Goal: Task Accomplishment & Management: Complete application form

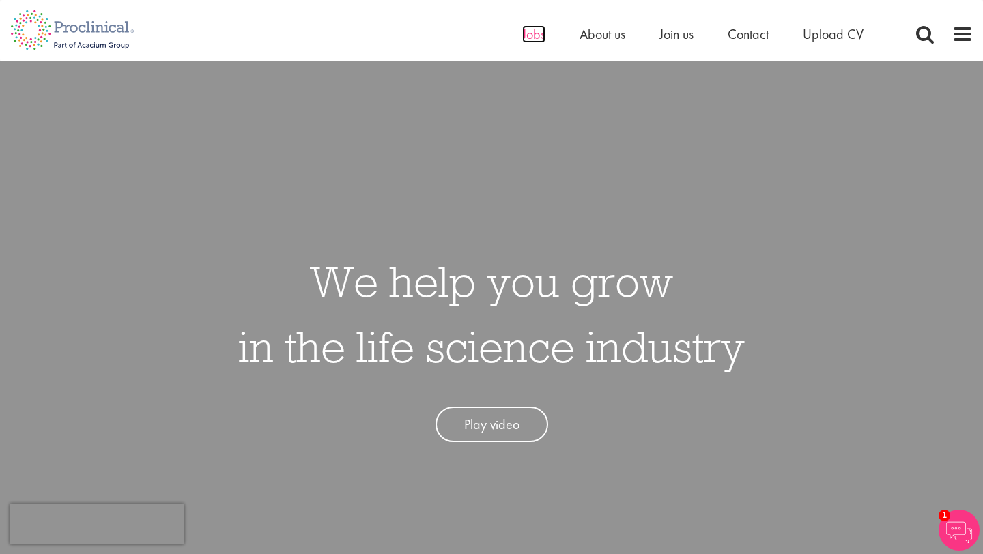
click at [537, 38] on span "Jobs" at bounding box center [533, 34] width 23 height 18
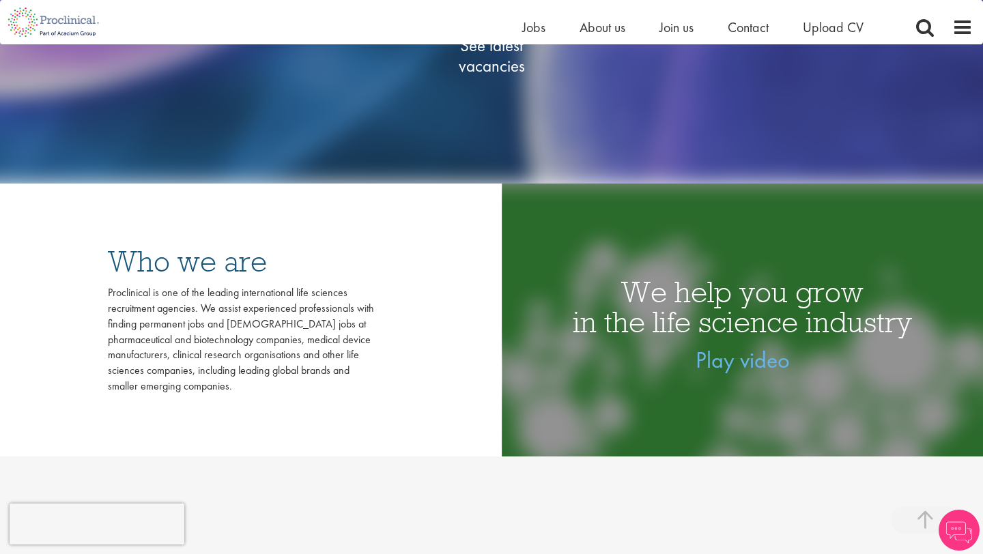
scroll to position [328, 0]
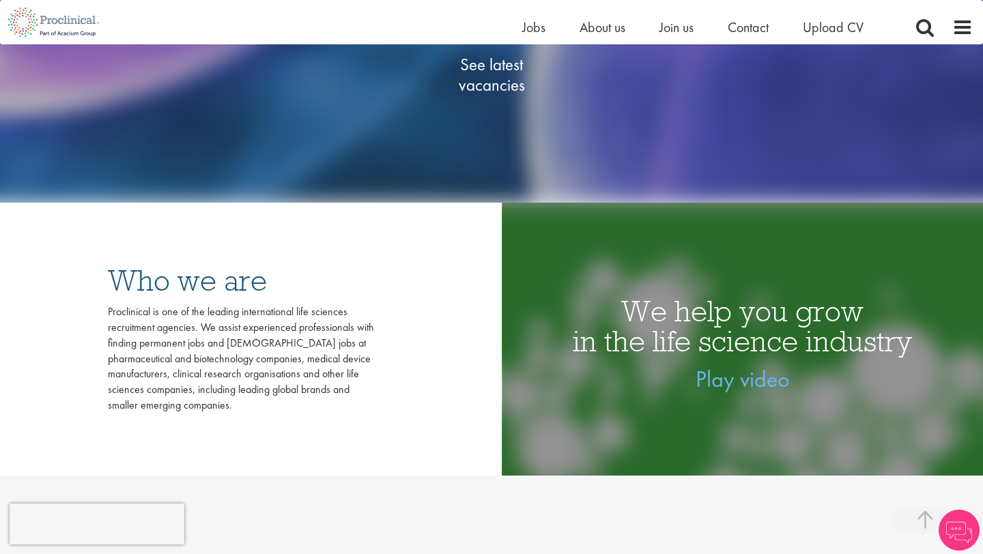
click at [498, 90] on span "See latest vacancies" at bounding box center [491, 74] width 136 height 41
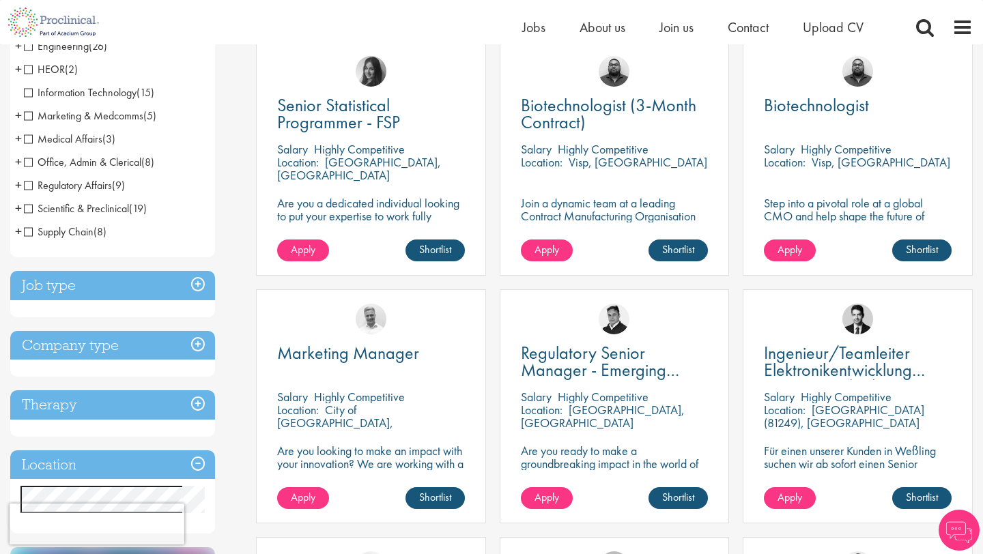
scroll to position [372, 0]
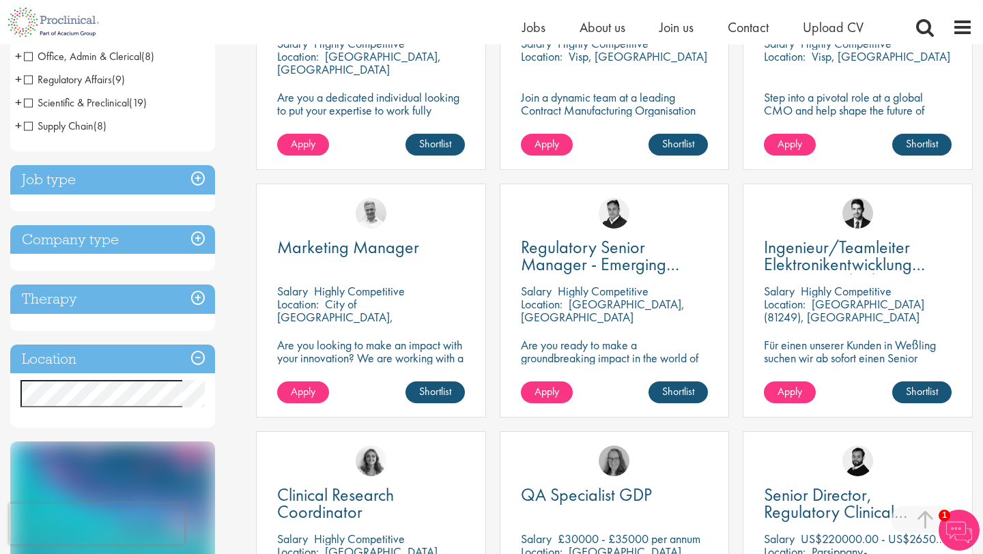
click at [87, 354] on h3 "Location" at bounding box center [112, 359] width 205 height 29
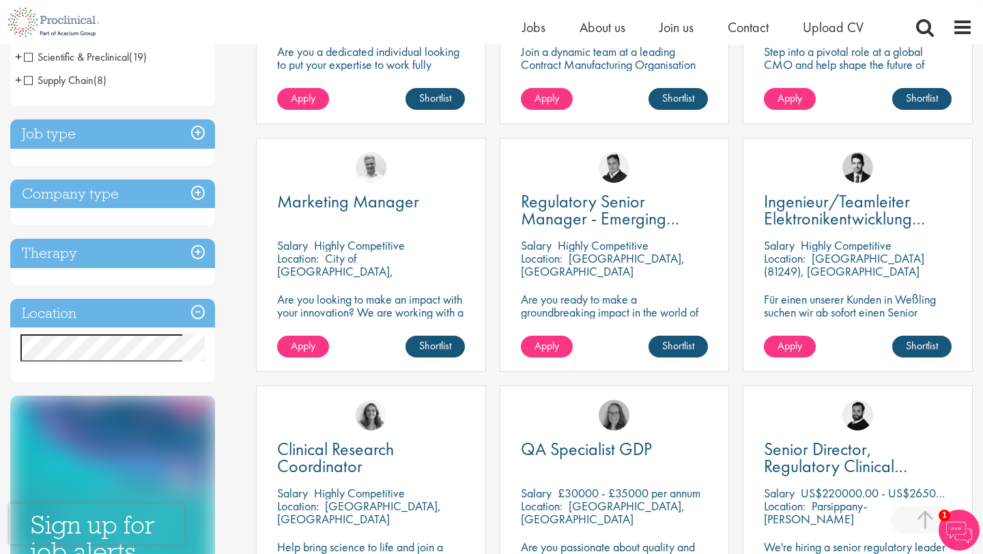
scroll to position [420, 0]
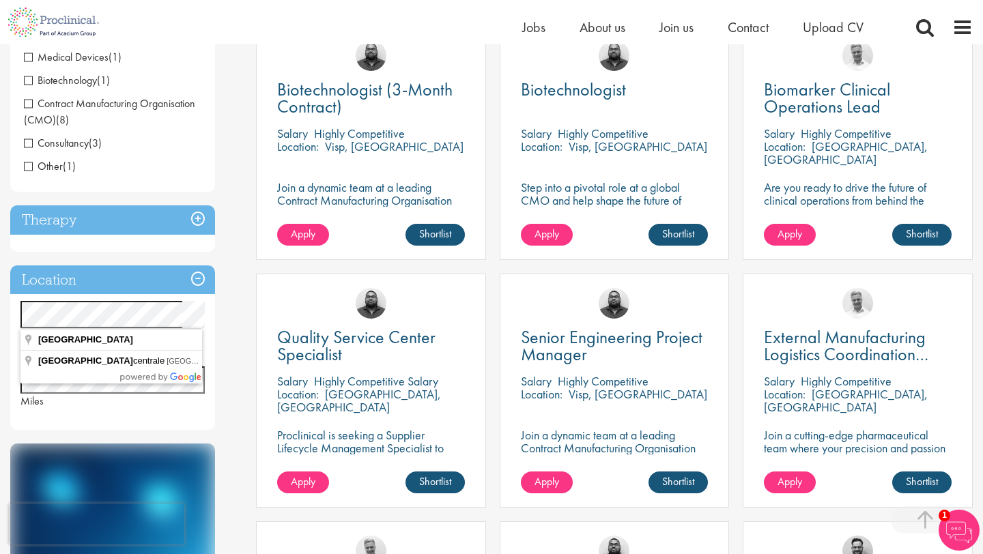
scroll to position [286, 0]
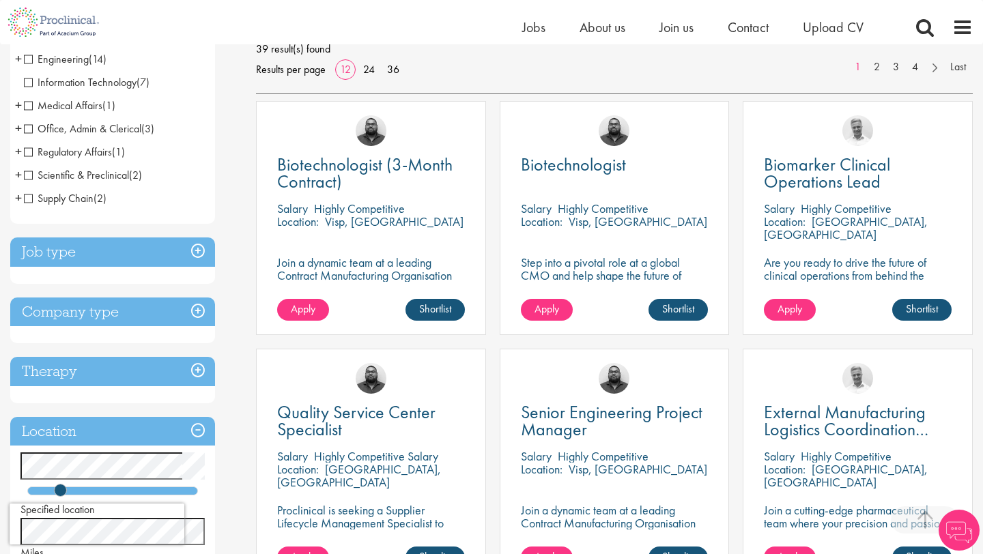
scroll to position [244, 0]
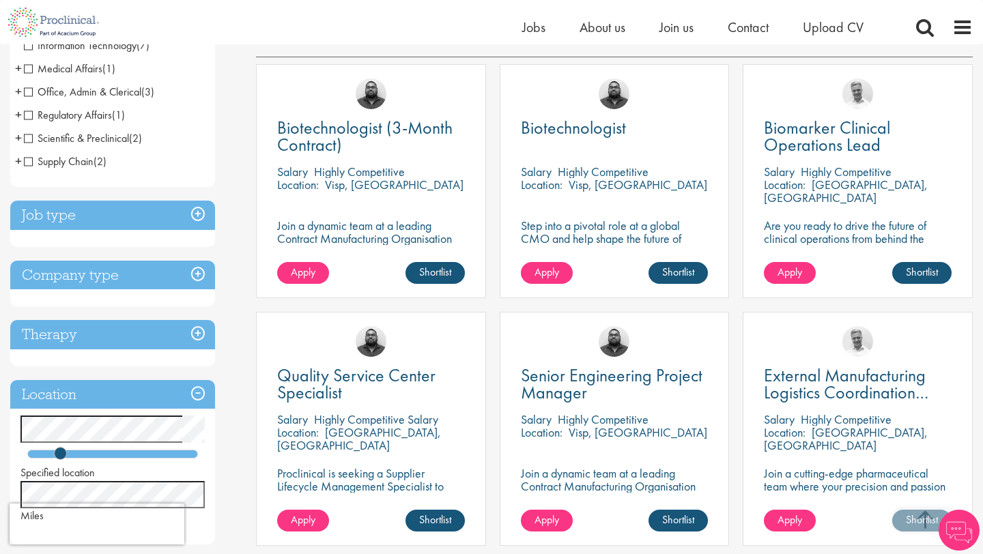
click at [86, 209] on h3 "Job type" at bounding box center [112, 215] width 205 height 29
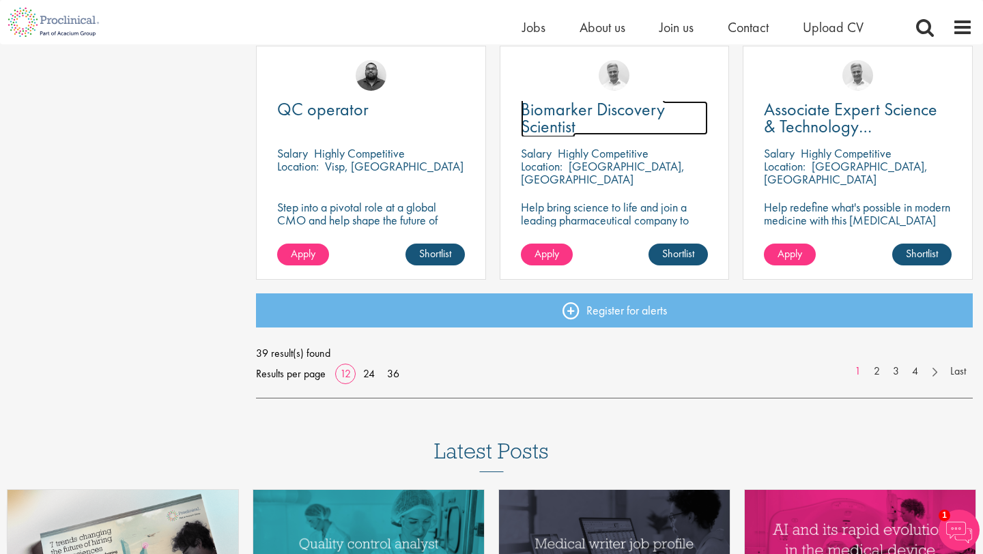
scroll to position [1008, 0]
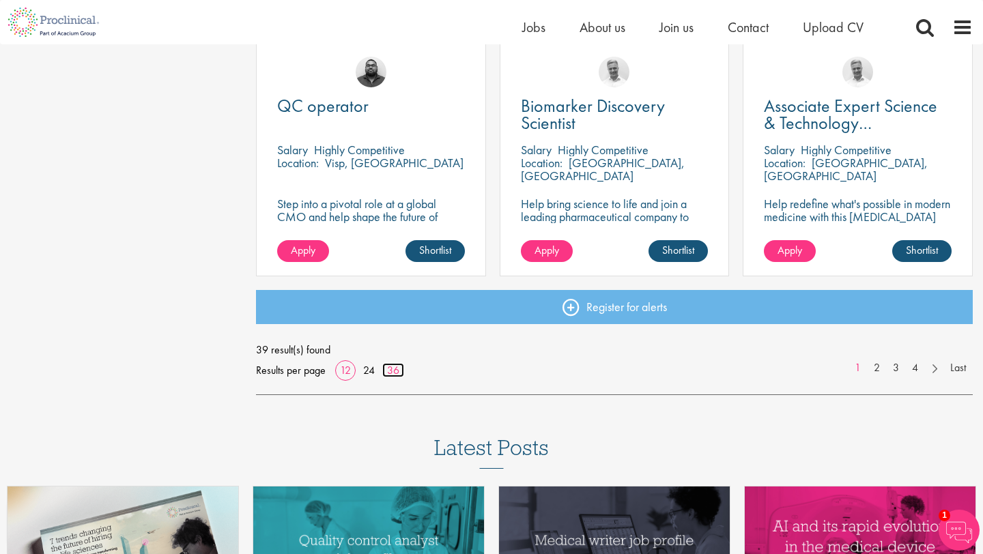
click at [392, 368] on link "36" at bounding box center [393, 370] width 22 height 14
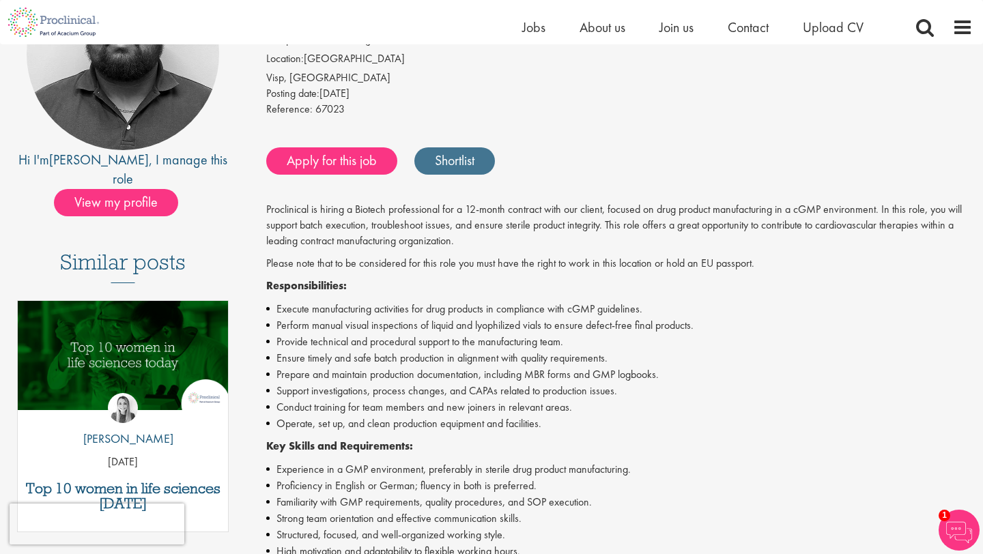
scroll to position [234, 0]
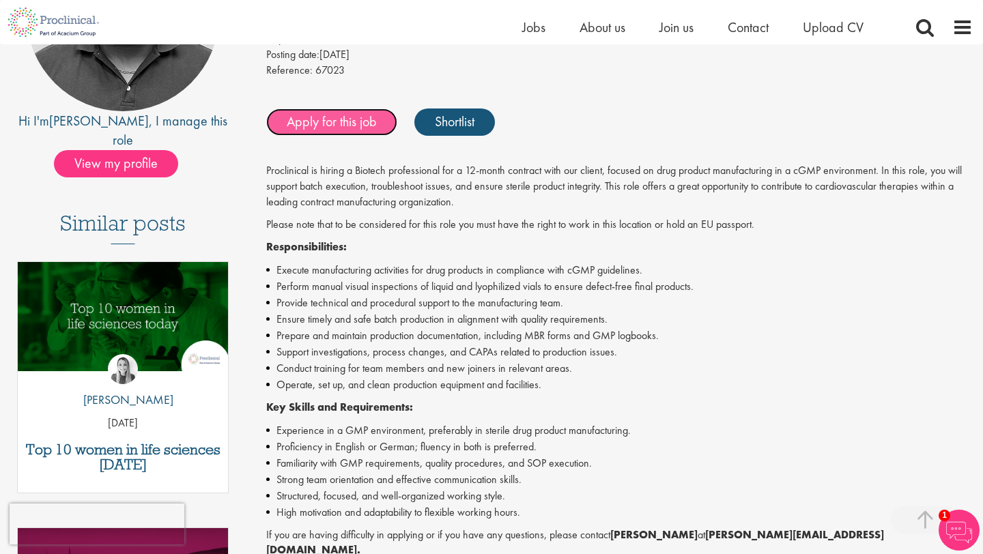
click at [340, 132] on link "Apply for this job" at bounding box center [331, 121] width 131 height 27
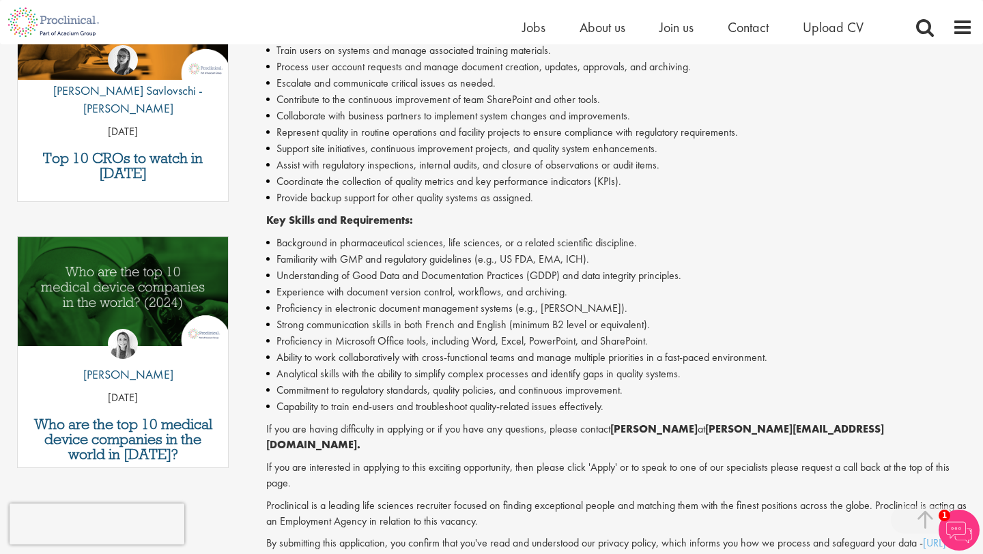
scroll to position [525, 0]
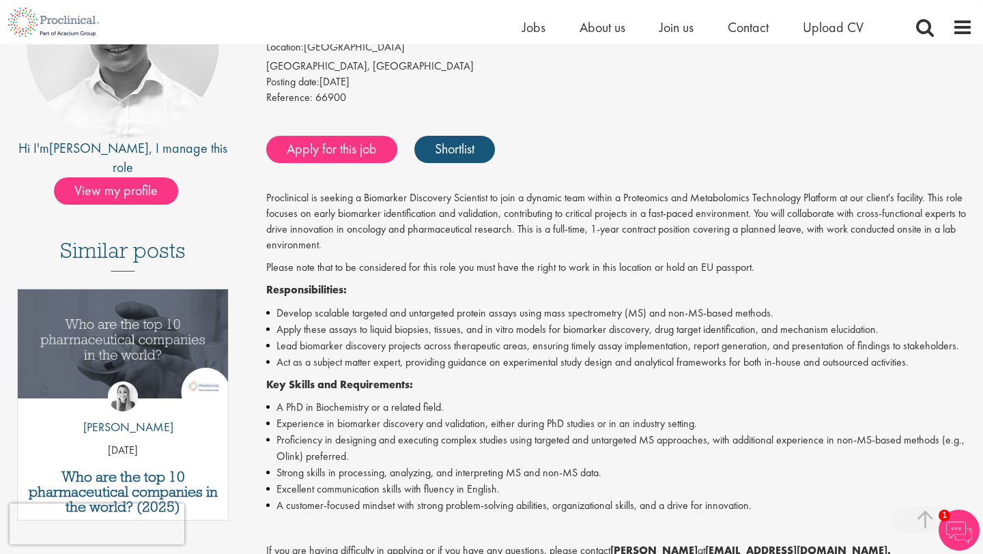
scroll to position [227, 0]
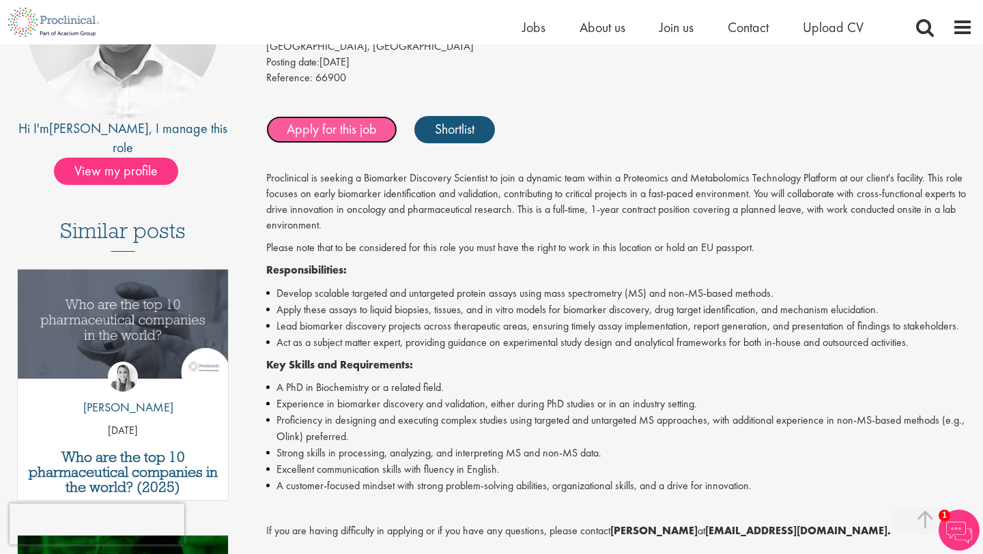
click at [299, 126] on link "Apply for this job" at bounding box center [331, 129] width 131 height 27
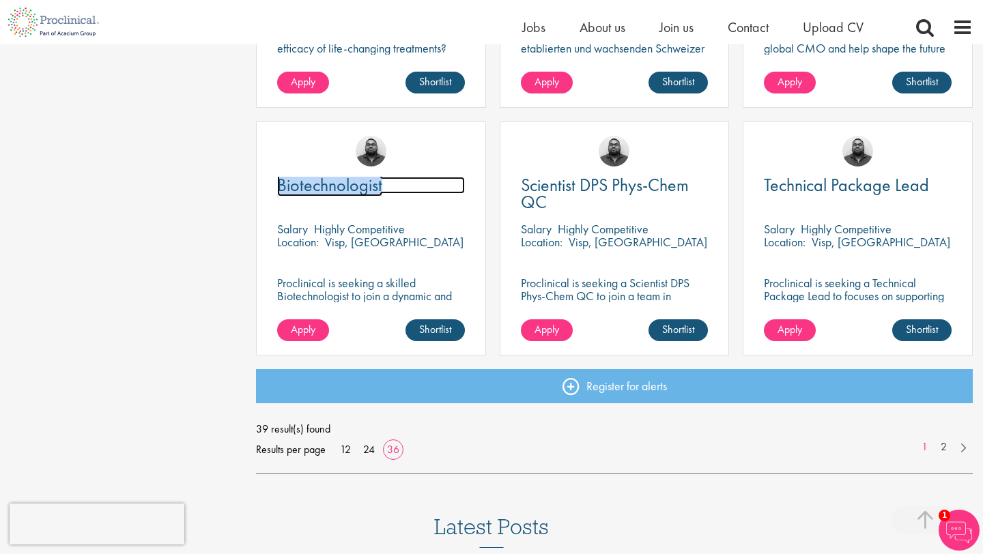
scroll to position [2935, 0]
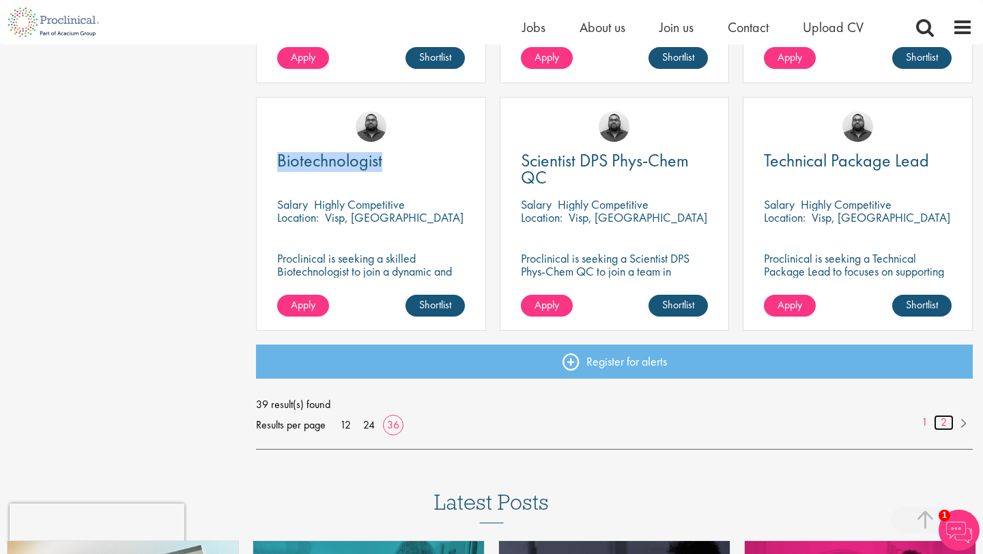
click at [942, 420] on link "2" at bounding box center [943, 423] width 20 height 16
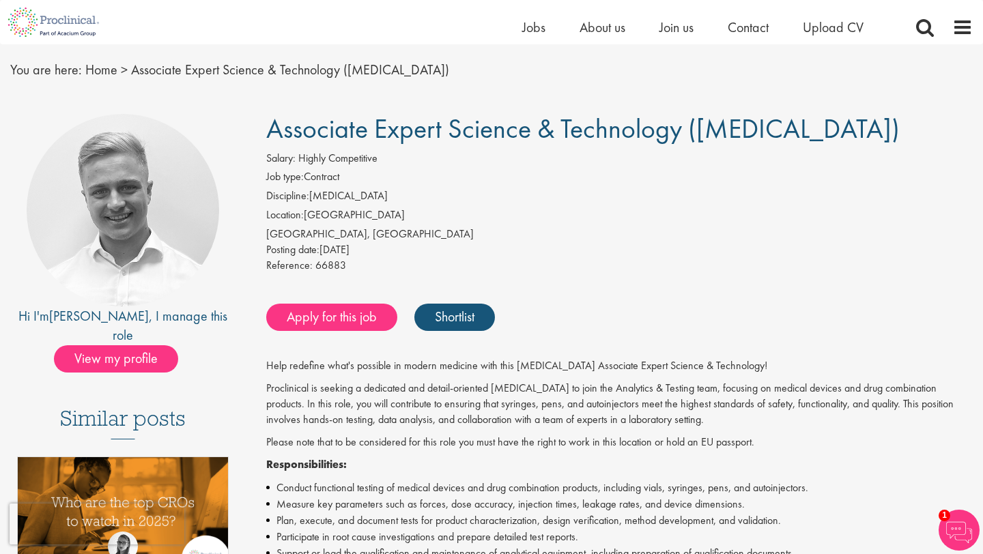
scroll to position [41, 0]
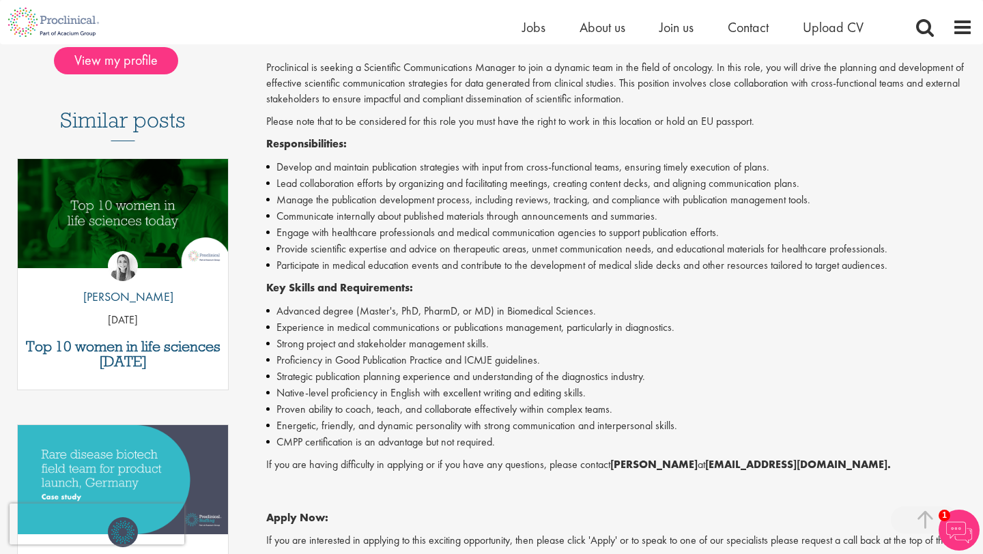
scroll to position [282, 0]
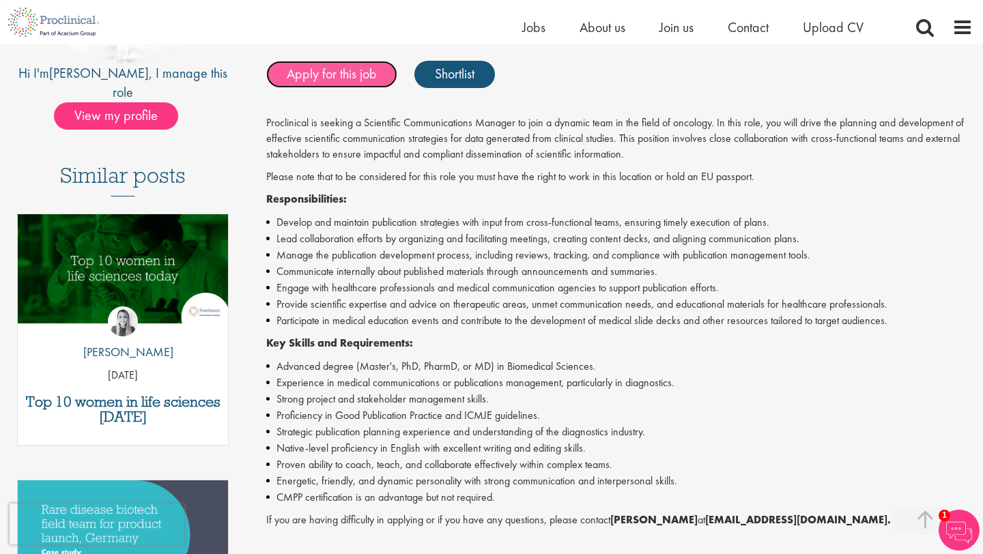
click at [365, 79] on link "Apply for this job" at bounding box center [331, 74] width 131 height 27
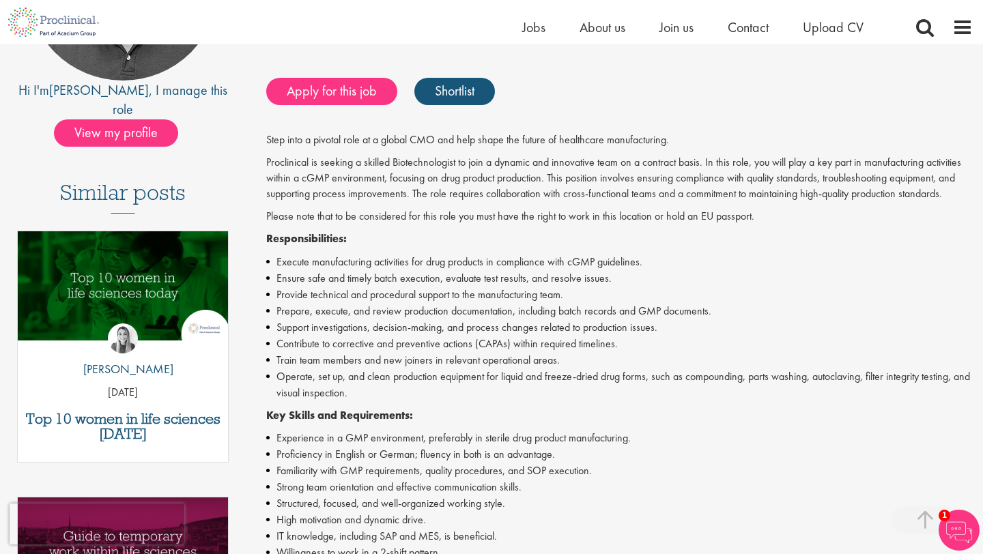
scroll to position [263, 0]
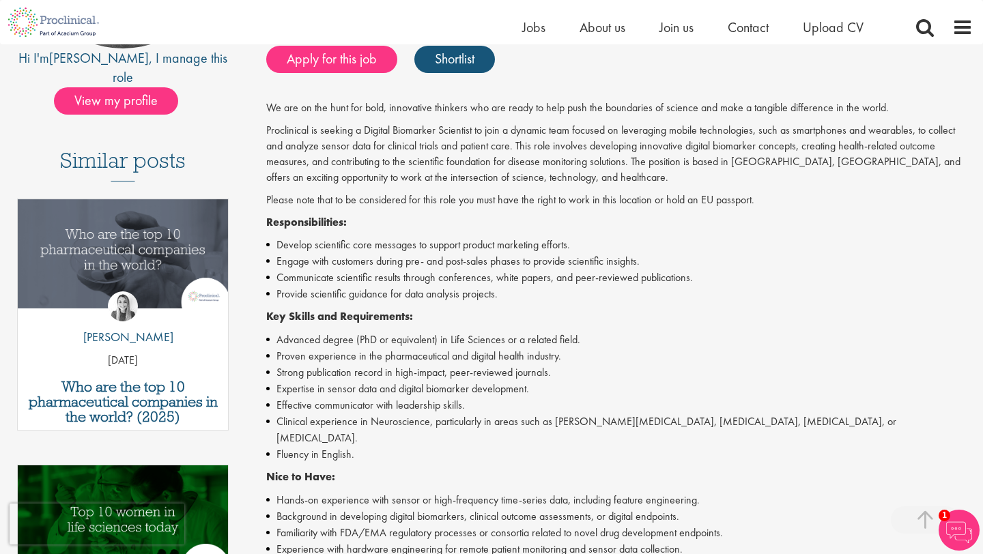
scroll to position [290, 0]
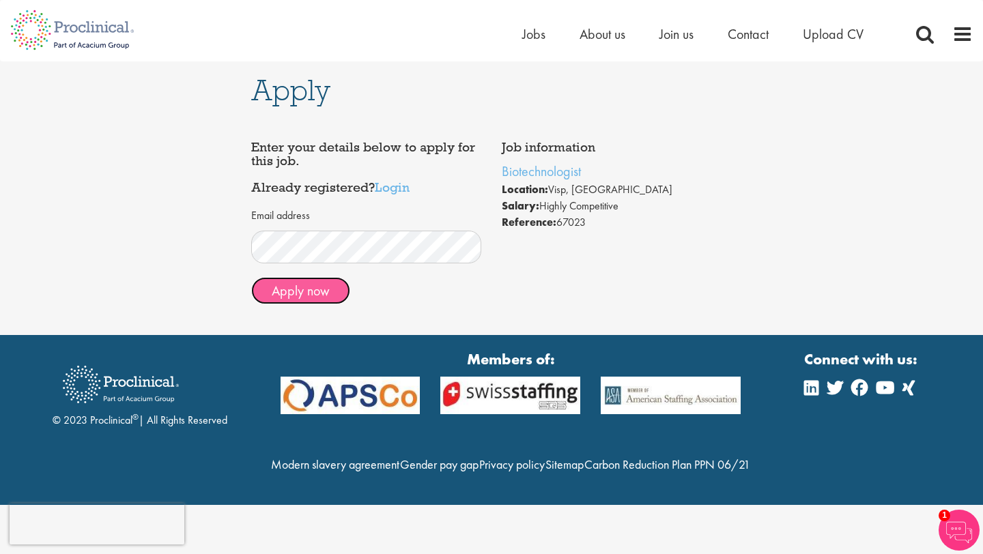
click at [288, 296] on button "Apply now" at bounding box center [300, 290] width 99 height 27
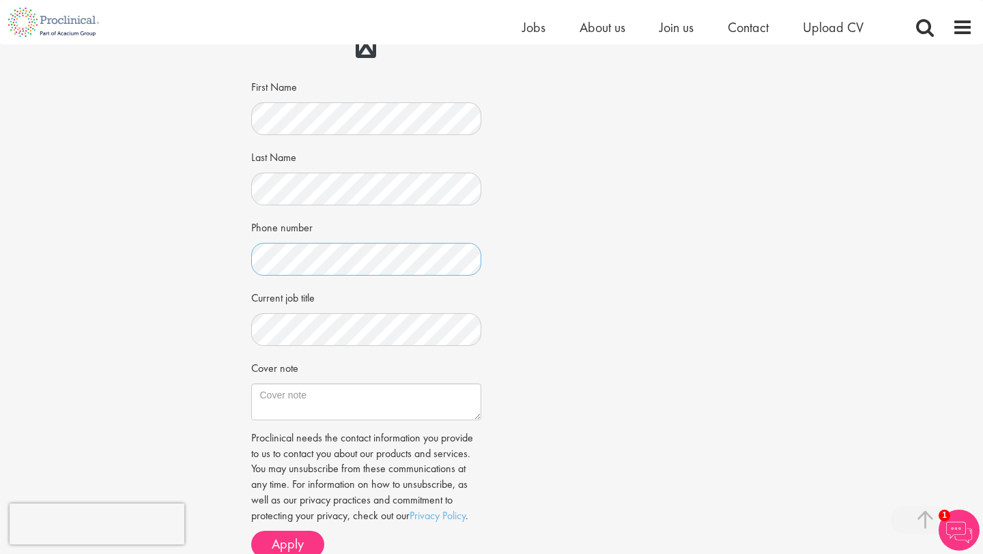
scroll to position [234, 0]
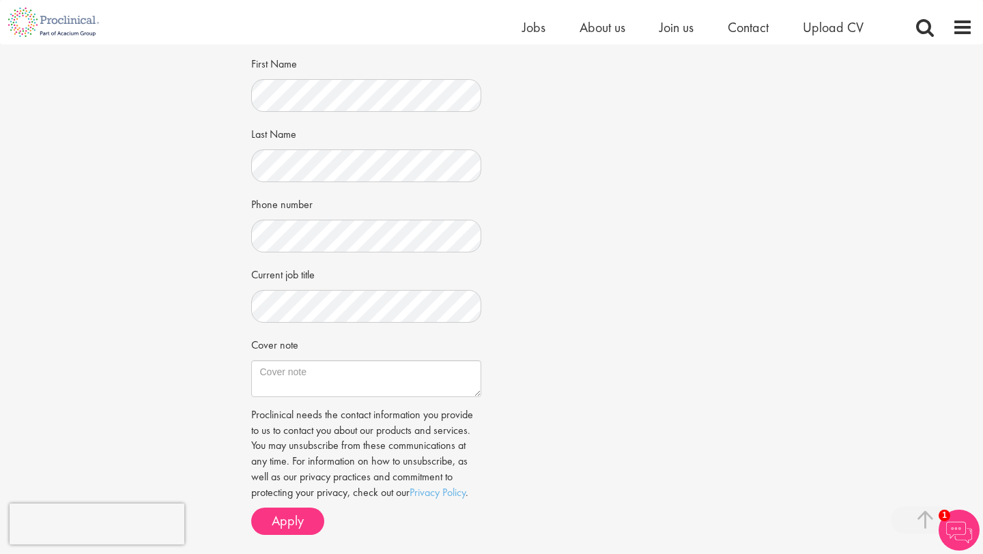
click at [213, 380] on div "Apply Job information Biotechnologist Location: [GEOGRAPHIC_DATA], [GEOGRAPHIC_…" at bounding box center [491, 187] width 1003 height 755
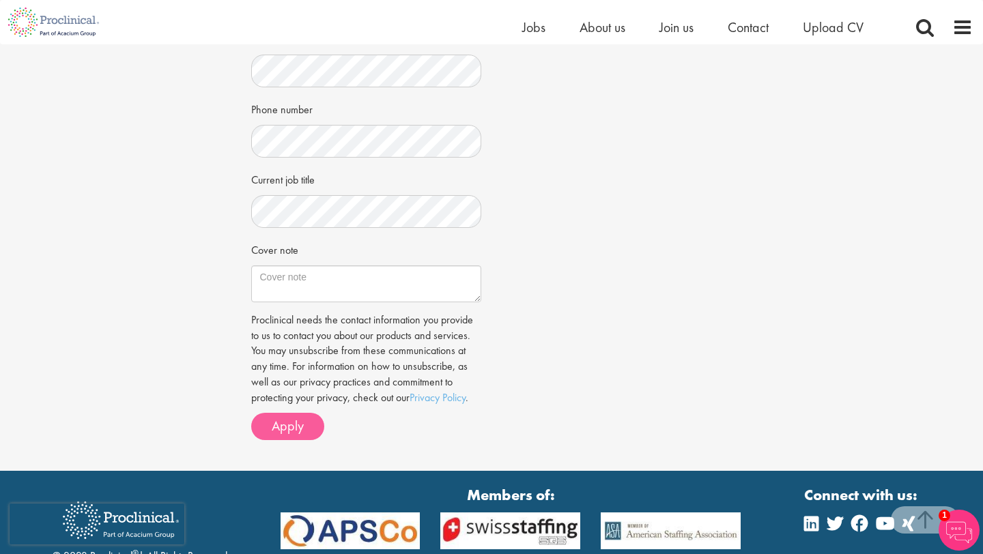
scroll to position [340, 0]
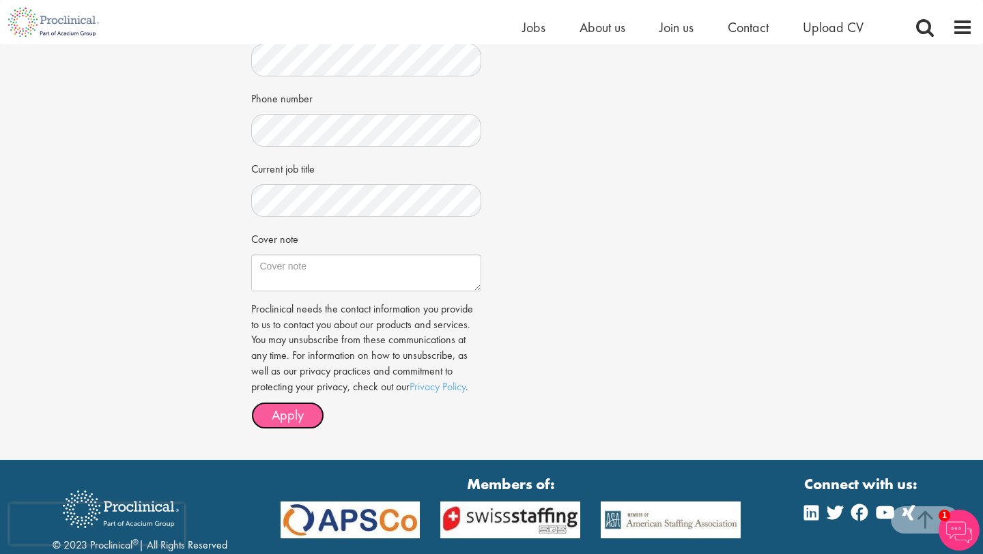
click at [288, 420] on span "Apply" at bounding box center [288, 415] width 32 height 18
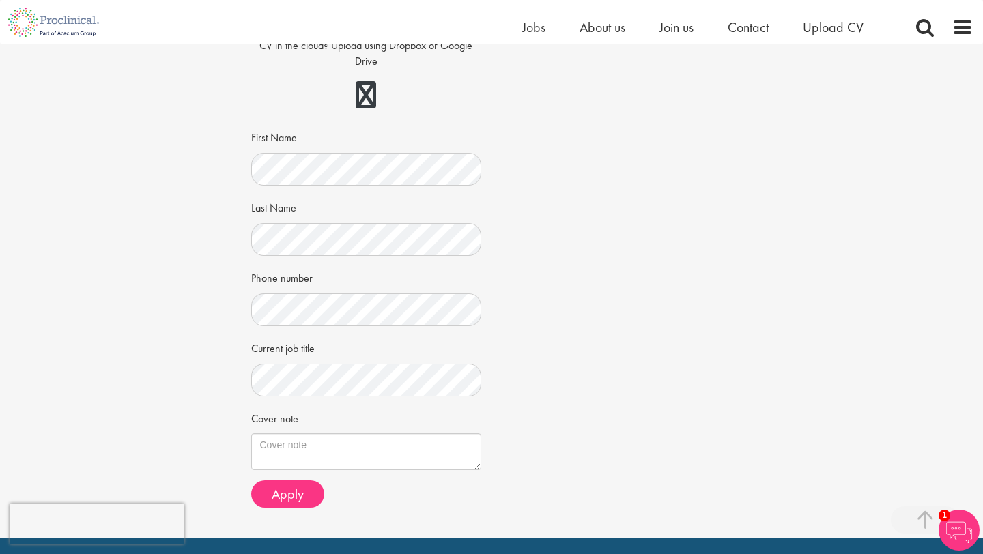
scroll to position [227, 0]
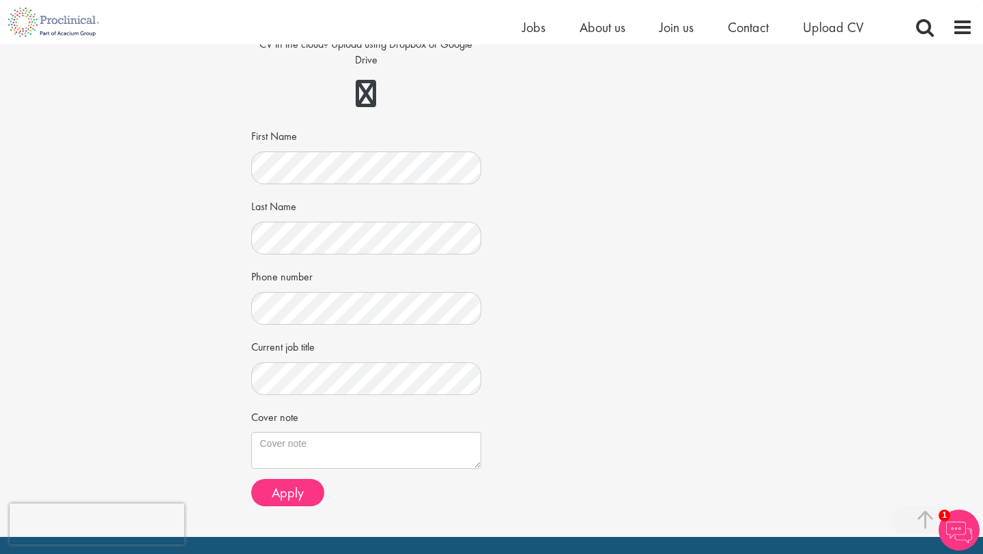
click at [170, 377] on div "Apply Job information Biomarker Discovery Scientist Location: [GEOGRAPHIC_DATA]…" at bounding box center [491, 177] width 1003 height 720
click at [305, 497] on button "Apply" at bounding box center [287, 492] width 73 height 27
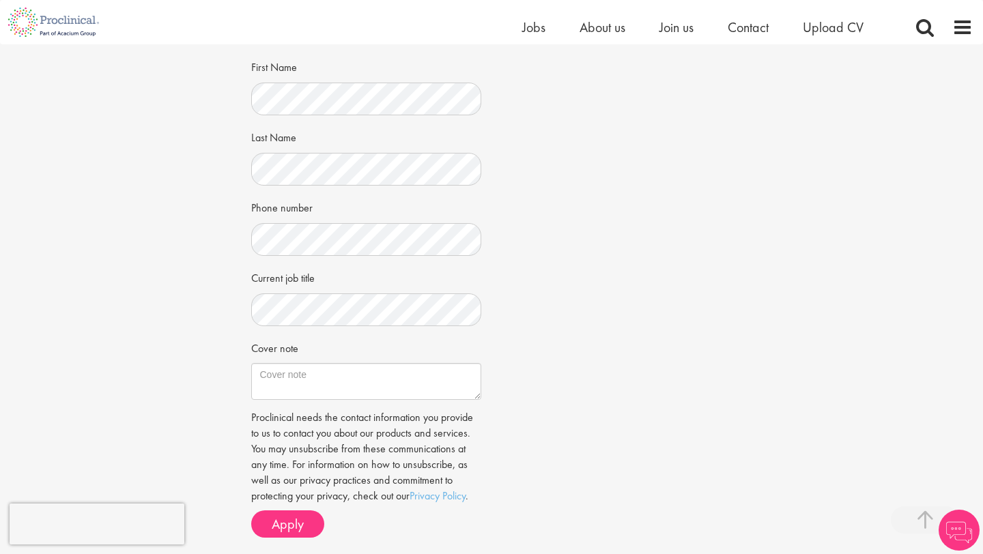
scroll to position [298, 0]
click at [294, 514] on span "Apply" at bounding box center [288, 522] width 32 height 18
